Goal: Information Seeking & Learning: Learn about a topic

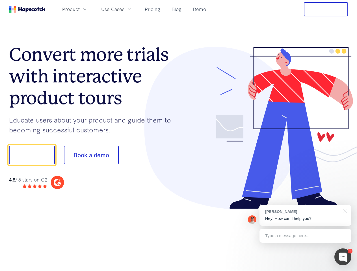
click at [179, 136] on div at bounding box center [264, 128] width 170 height 163
click at [80, 9] on span "Product" at bounding box center [71, 9] width 18 height 7
click at [124, 9] on span "Use Cases" at bounding box center [112, 9] width 23 height 7
click at [326, 9] on button "Free Trial" at bounding box center [326, 9] width 44 height 14
click at [32, 155] on button "Show me!" at bounding box center [32, 155] width 46 height 19
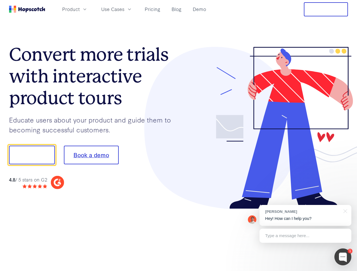
click at [91, 155] on button "Book a demo" at bounding box center [91, 155] width 55 height 19
click at [343, 257] on div at bounding box center [343, 257] width 17 height 17
click at [305, 216] on div "[PERSON_NAME] Hey! How can I help you?" at bounding box center [306, 215] width 92 height 21
click at [344, 211] on div at bounding box center [344, 211] width 14 height 12
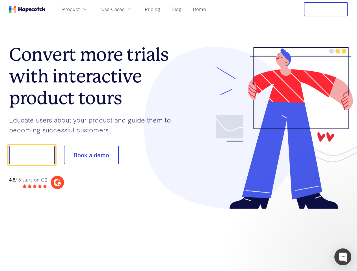
click at [305, 236] on div at bounding box center [298, 192] width 106 height 113
